Goal: Transaction & Acquisition: Purchase product/service

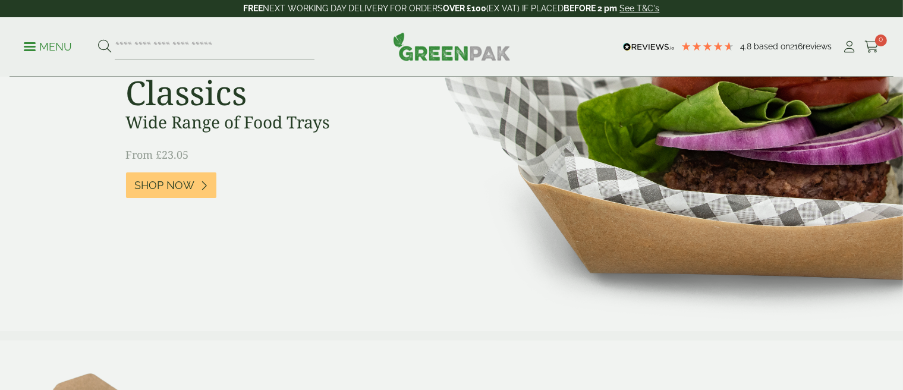
scroll to position [178, 0]
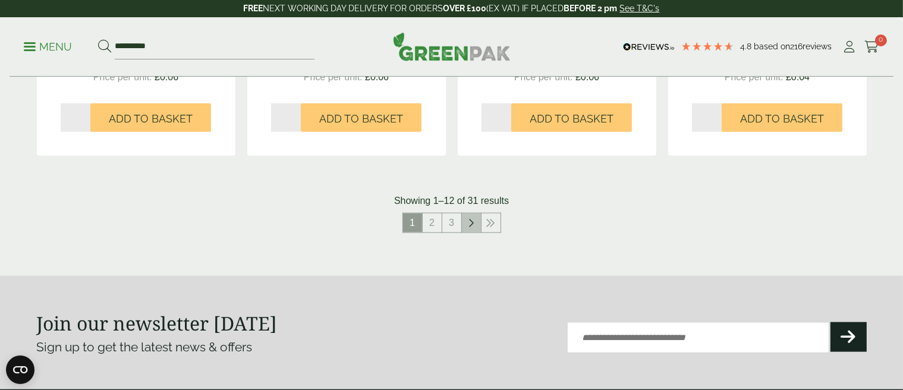
scroll to position [1367, 0]
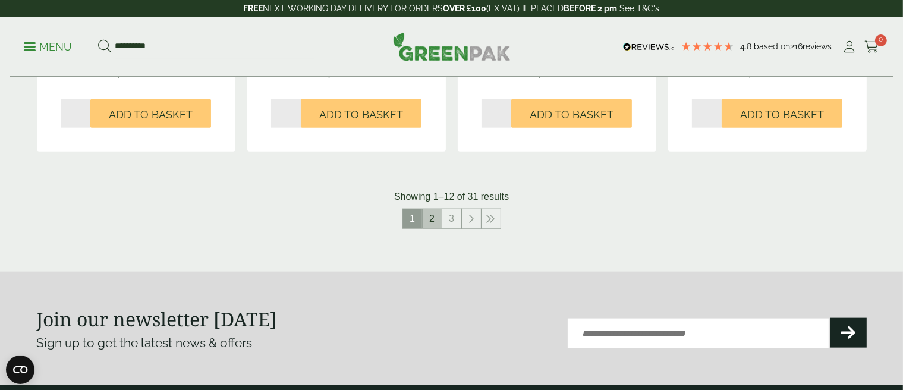
click at [437, 216] on link "2" at bounding box center [432, 218] width 19 height 19
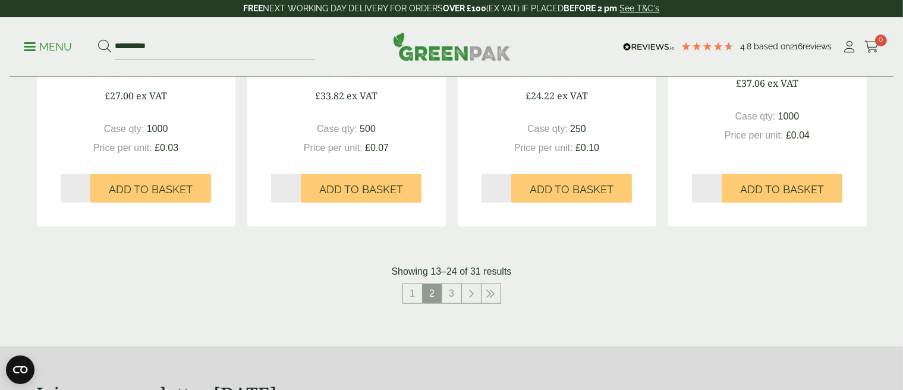
scroll to position [1367, 0]
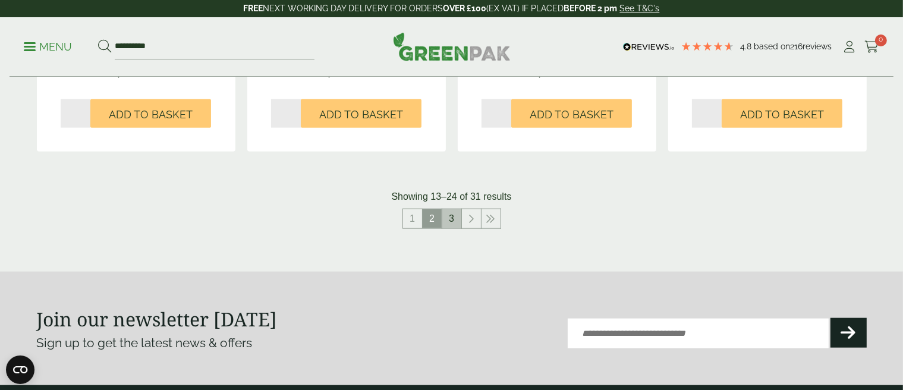
click at [452, 219] on link "3" at bounding box center [451, 218] width 19 height 19
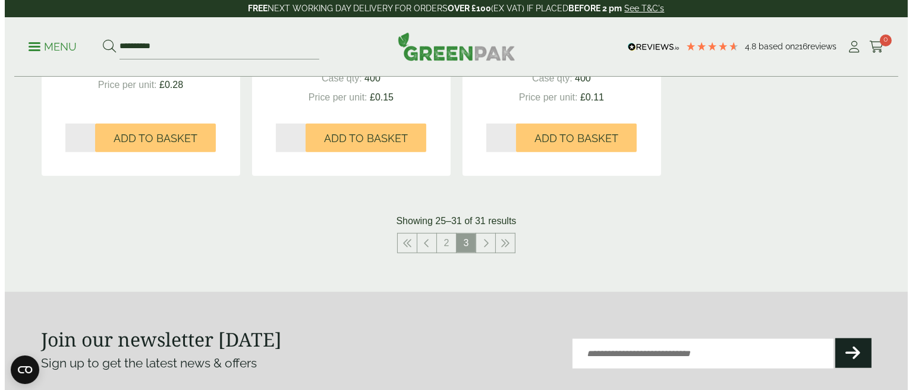
scroll to position [951, 0]
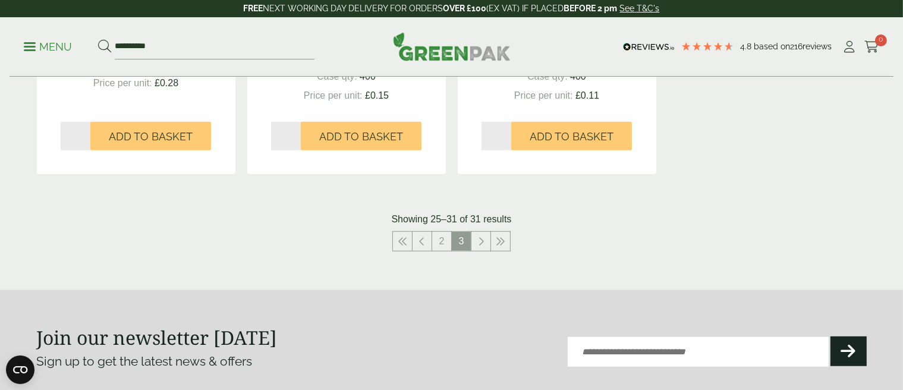
click at [33, 46] on span at bounding box center [30, 47] width 12 height 2
click at [33, 46] on aside "**********" at bounding box center [451, 195] width 903 height 390
click at [30, 43] on link "Menu" at bounding box center [48, 46] width 48 height 12
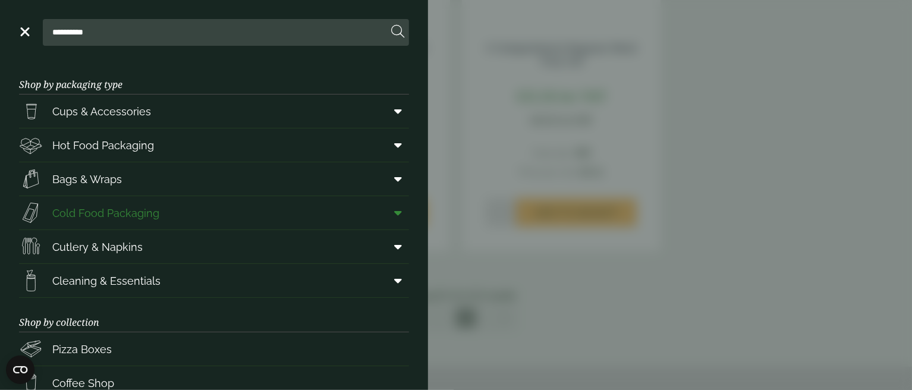
click at [309, 220] on link "Cold Food Packaging" at bounding box center [214, 212] width 390 height 33
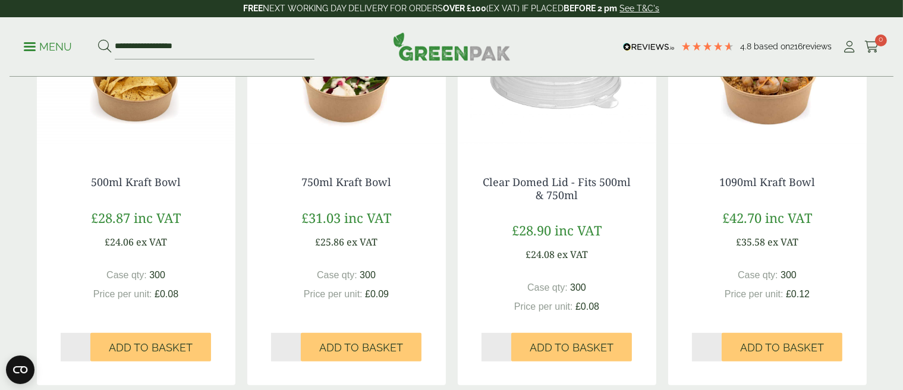
scroll to position [357, 0]
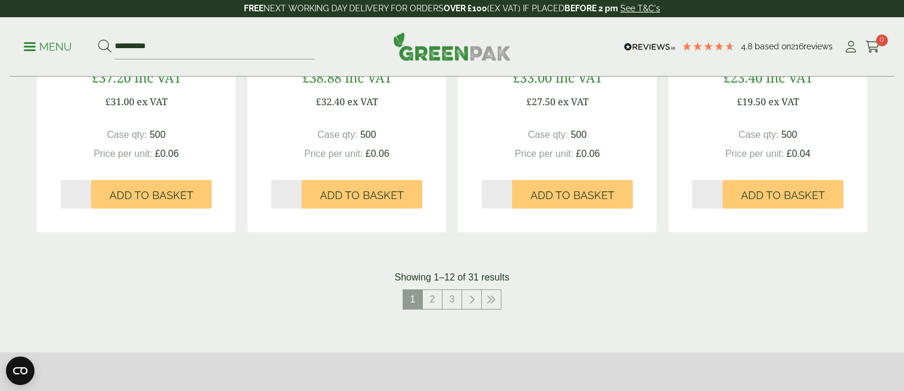
scroll to position [1308, 0]
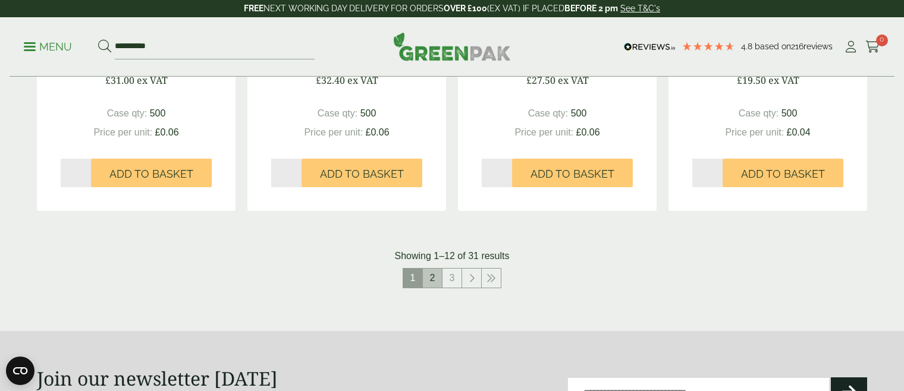
click at [432, 282] on link "2" at bounding box center [432, 278] width 19 height 19
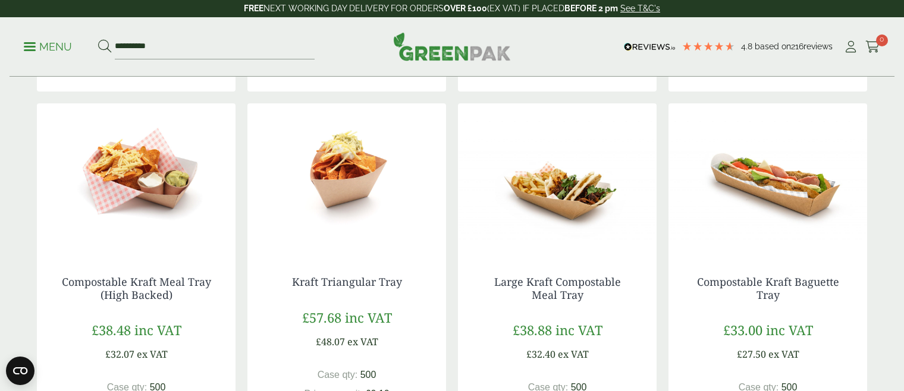
scroll to position [713, 0]
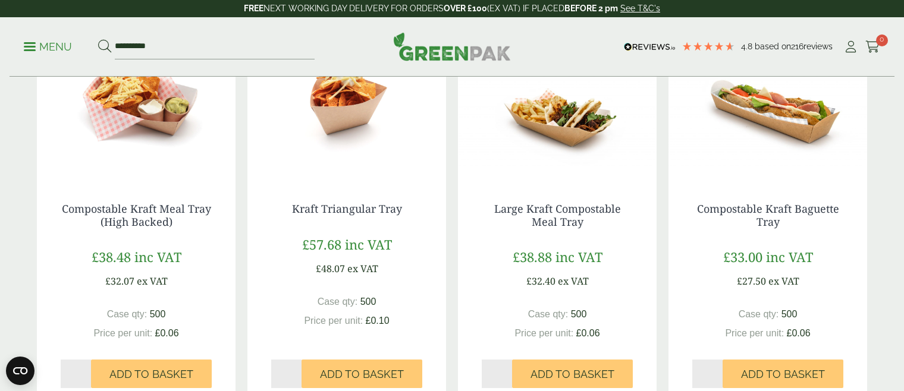
click at [337, 118] on img at bounding box center [346, 104] width 199 height 149
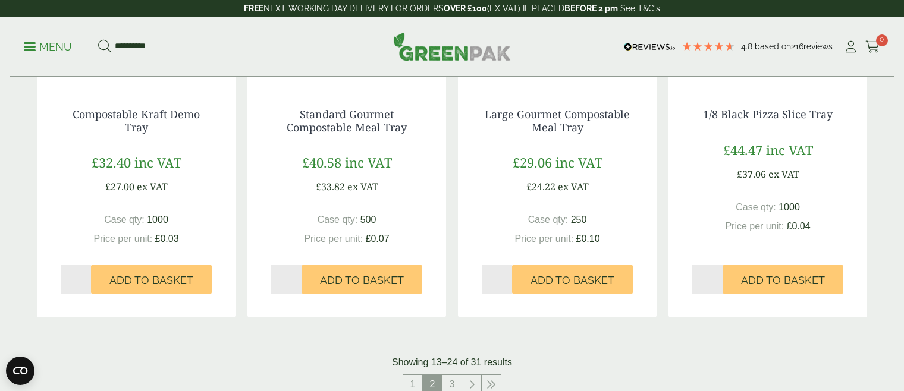
scroll to position [1308, 0]
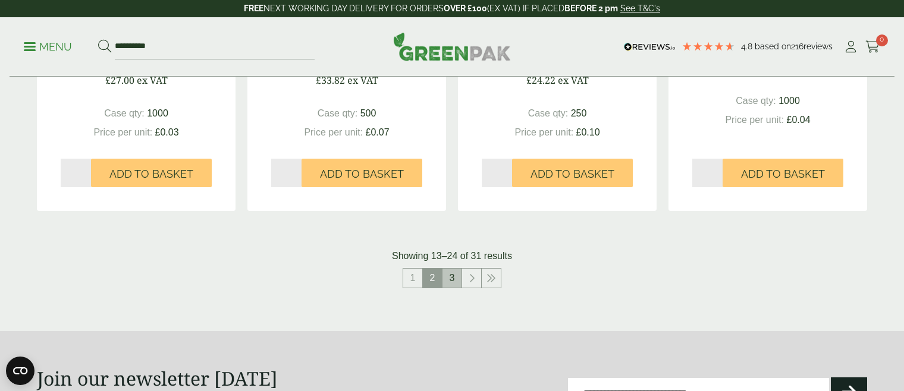
click at [456, 279] on link "3" at bounding box center [451, 278] width 19 height 19
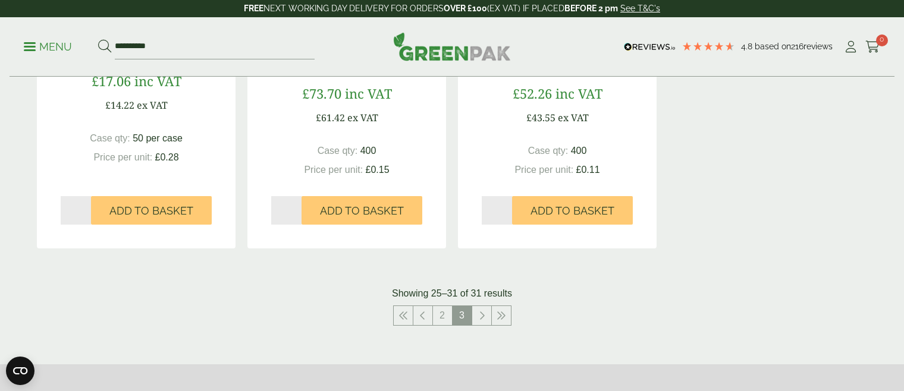
scroll to position [1070, 0]
